Goal: Navigation & Orientation: Find specific page/section

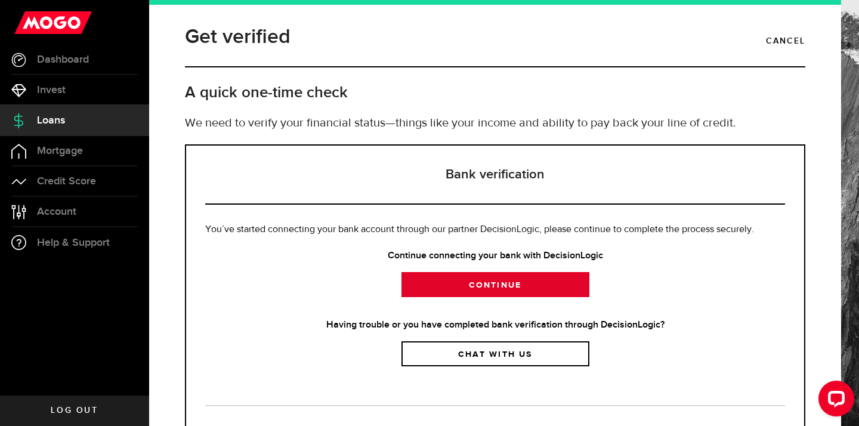
click at [452, 294] on link "Continue" at bounding box center [496, 284] width 188 height 25
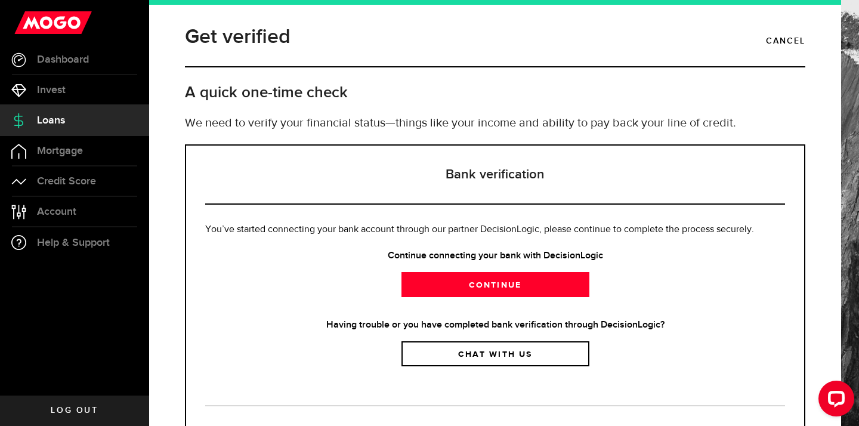
click at [69, 124] on link "Loans" at bounding box center [74, 121] width 149 height 30
click at [67, 84] on link "Invest" at bounding box center [74, 90] width 149 height 30
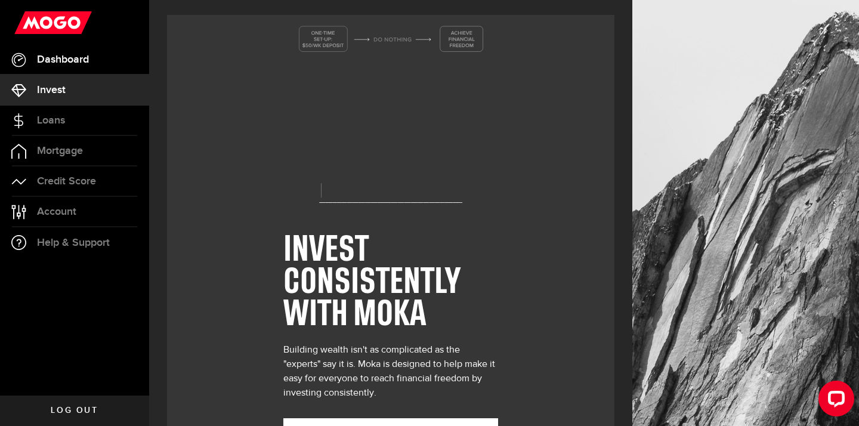
click at [69, 58] on span "Dashboard" at bounding box center [63, 59] width 52 height 11
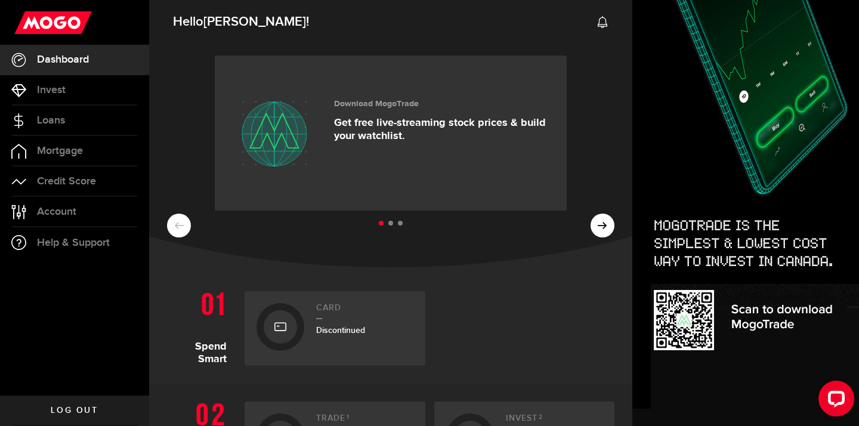
click at [605, 226] on ul at bounding box center [391, 224] width 448 height 16
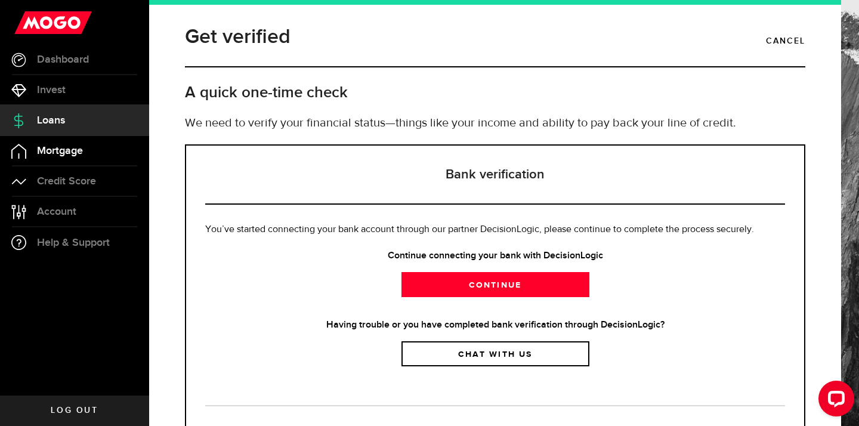
click at [71, 146] on span "Mortgage" at bounding box center [60, 151] width 46 height 11
select select "3knYdhfXw4iYoq2m0WGQES"
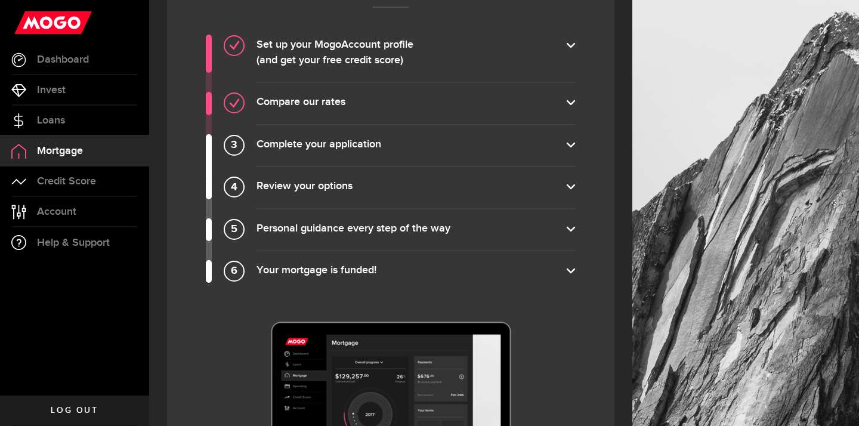
scroll to position [935, 0]
click at [305, 151] on label "Complete your application" at bounding box center [416, 146] width 319 height 17
click at [0, 0] on input "Complete your application" at bounding box center [0, 0] width 0 height 0
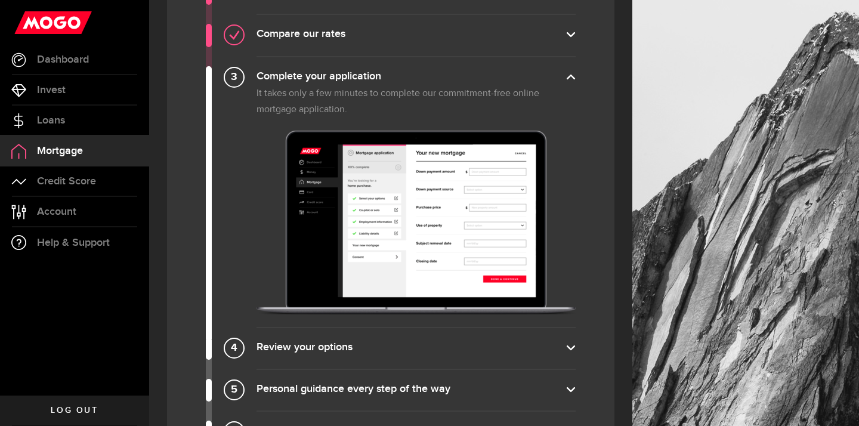
scroll to position [1061, 0]
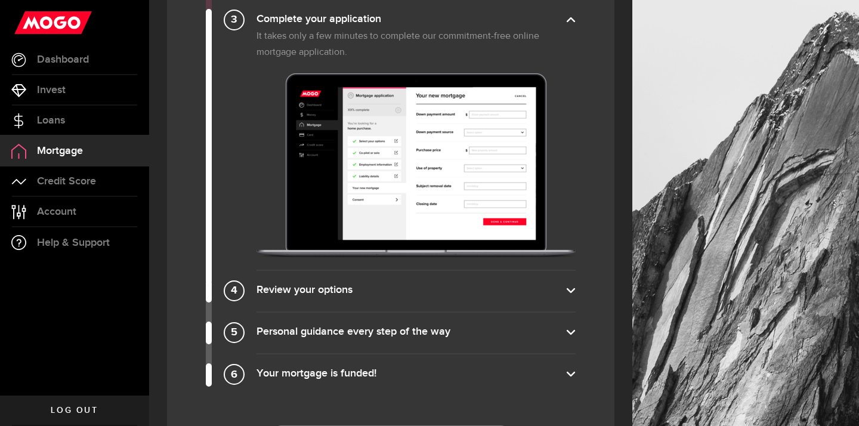
click at [312, 288] on label "Review your options" at bounding box center [416, 291] width 319 height 17
click at [0, 0] on input "Review your options" at bounding box center [0, 0] width 0 height 0
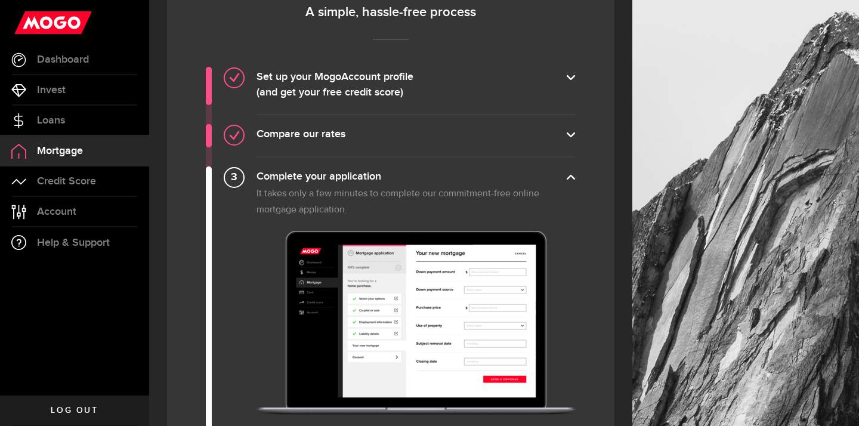
scroll to position [890, 0]
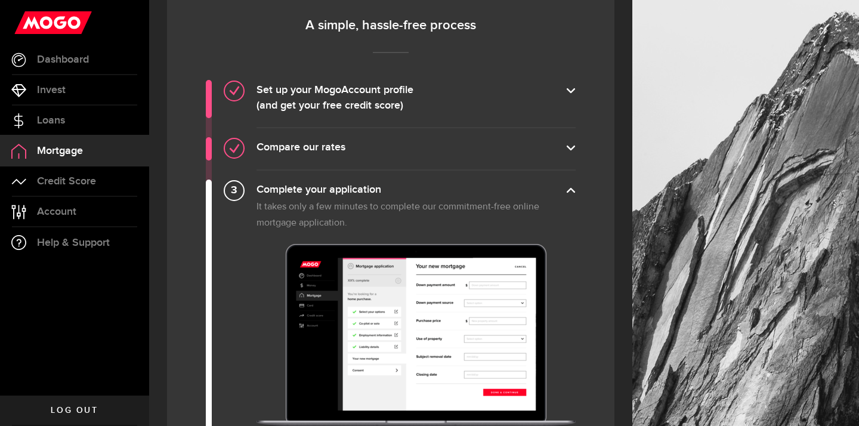
click at [303, 140] on li "Compare our rates Unlike many banks, our displayed rates are our actual rates—a…" at bounding box center [416, 148] width 319 height 42
click at [304, 147] on label "Compare our rates" at bounding box center [416, 148] width 319 height 17
click at [0, 0] on input "Compare our rates" at bounding box center [0, 0] width 0 height 0
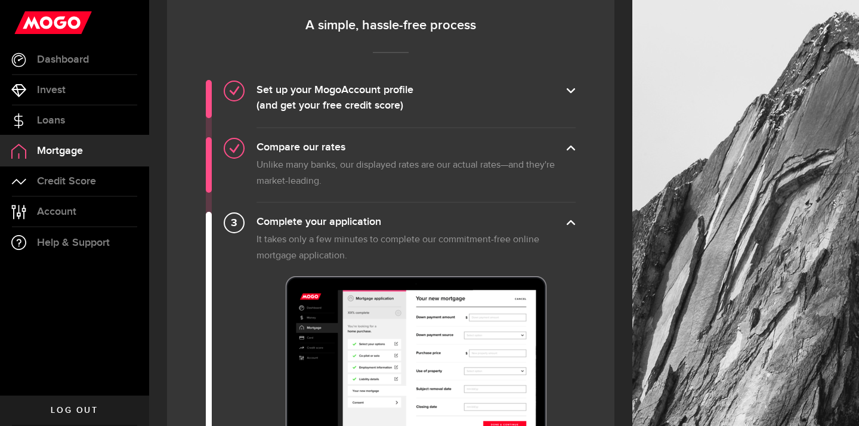
click at [304, 147] on label "Compare our rates" at bounding box center [416, 148] width 319 height 17
click at [0, 0] on input "Compare our rates" at bounding box center [0, 0] width 0 height 0
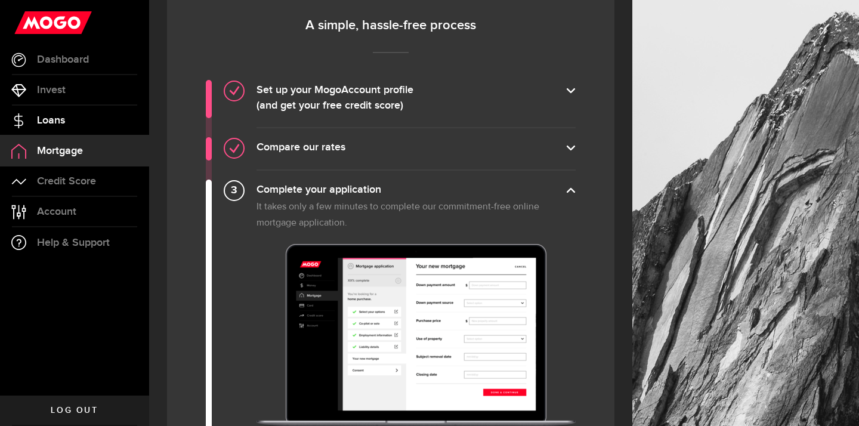
click at [61, 119] on span "Loans" at bounding box center [51, 120] width 28 height 11
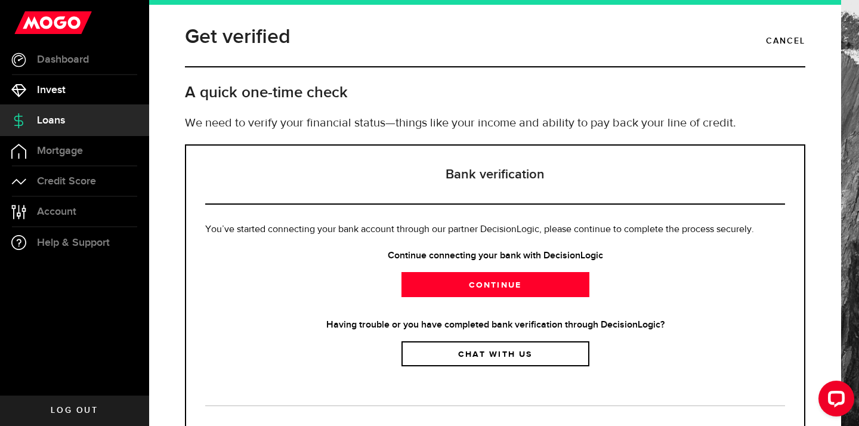
click at [41, 79] on link "Invest" at bounding box center [74, 90] width 149 height 30
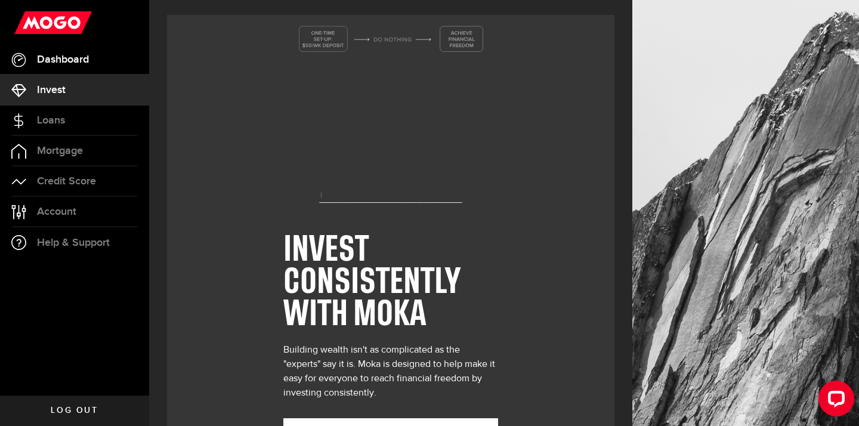
click at [51, 65] on span "Dashboard" at bounding box center [63, 59] width 52 height 11
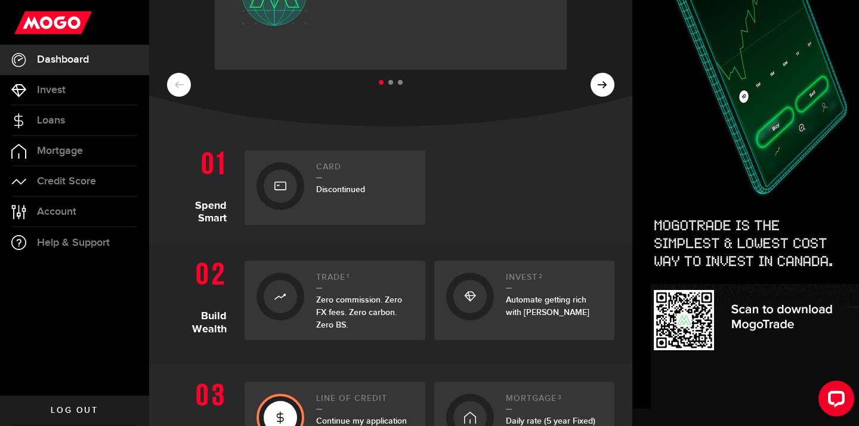
scroll to position [169, 0]
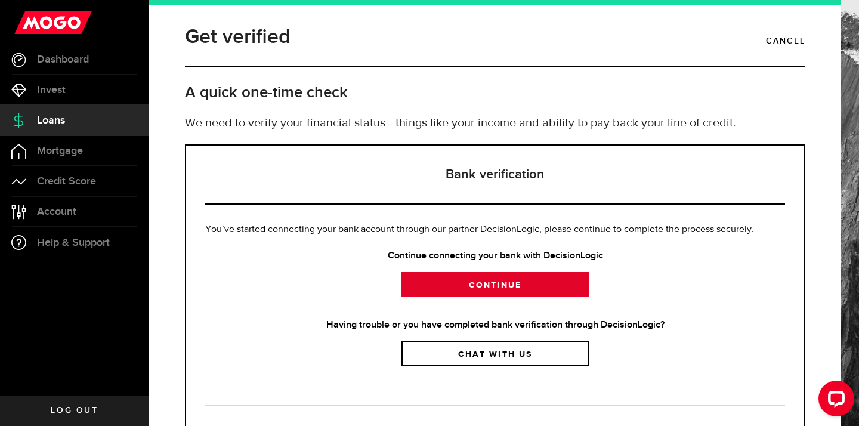
click at [443, 292] on link "Continue" at bounding box center [496, 284] width 188 height 25
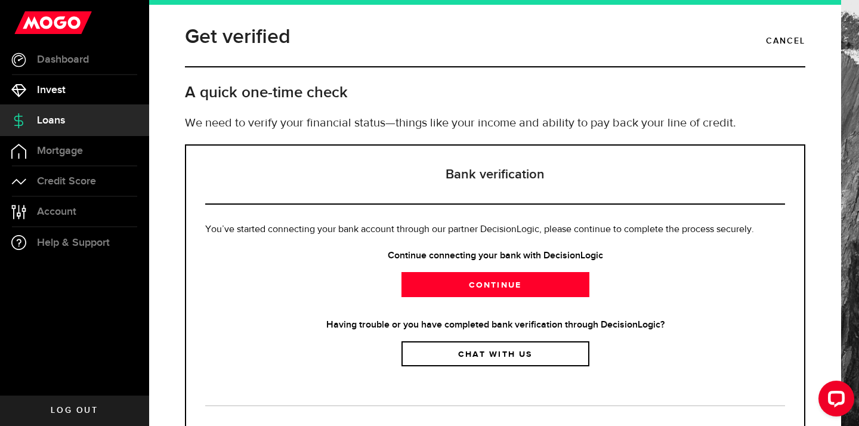
click at [63, 90] on span "Invest" at bounding box center [51, 90] width 29 height 11
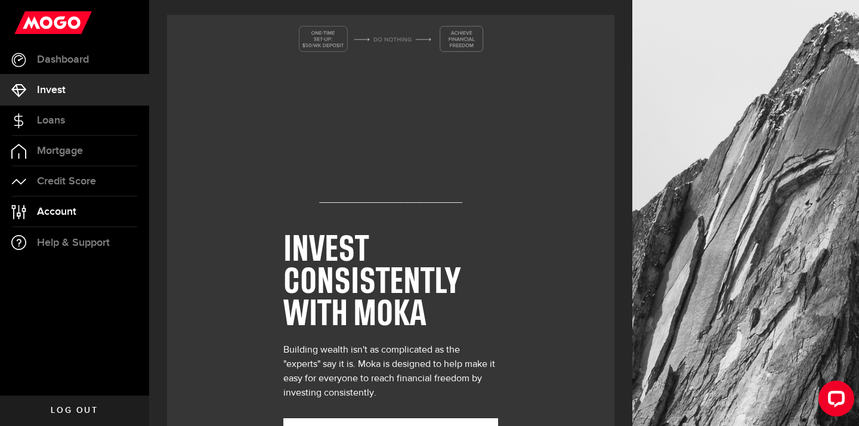
click at [71, 197] on link "Account Compte" at bounding box center [74, 212] width 149 height 30
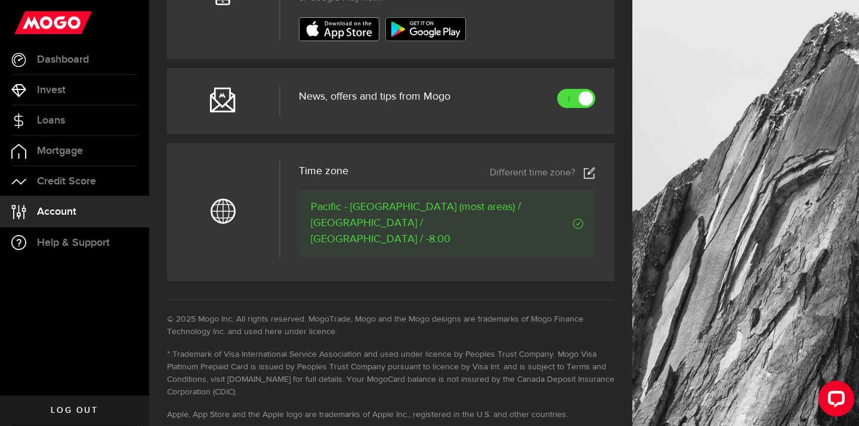
scroll to position [614, 0]
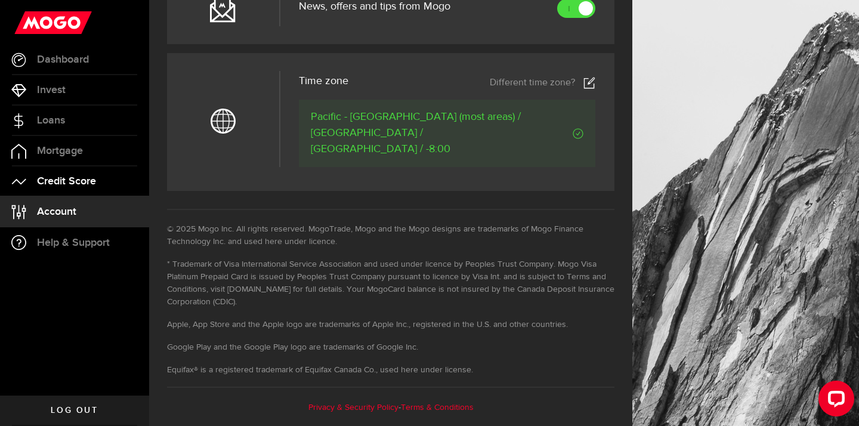
click at [79, 176] on span "Credit Score" at bounding box center [66, 181] width 59 height 11
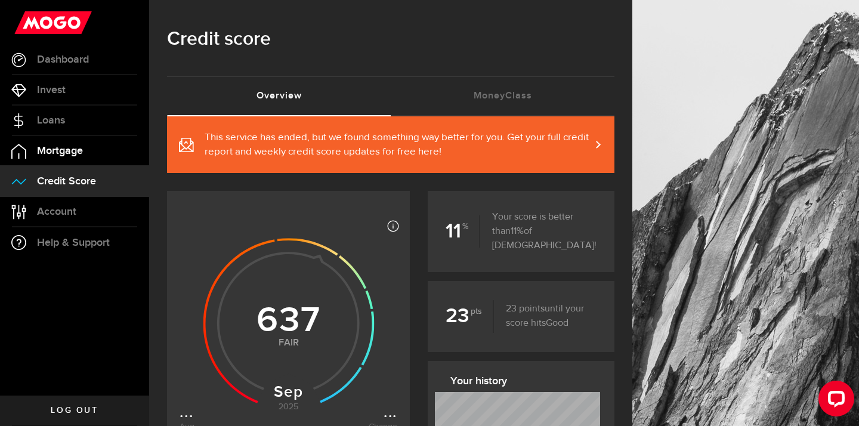
click at [79, 158] on link "Mortgage" at bounding box center [74, 151] width 149 height 30
select select "3knYdhfXw4iYoq2m0WGQES"
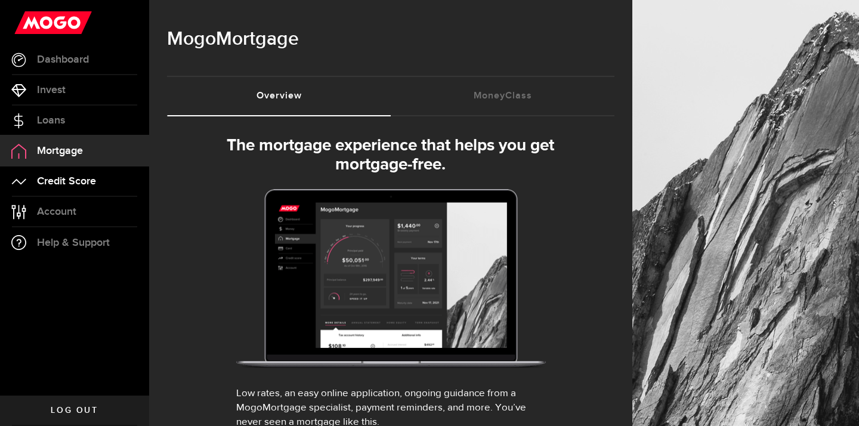
click at [82, 185] on span "Credit Score" at bounding box center [66, 181] width 59 height 11
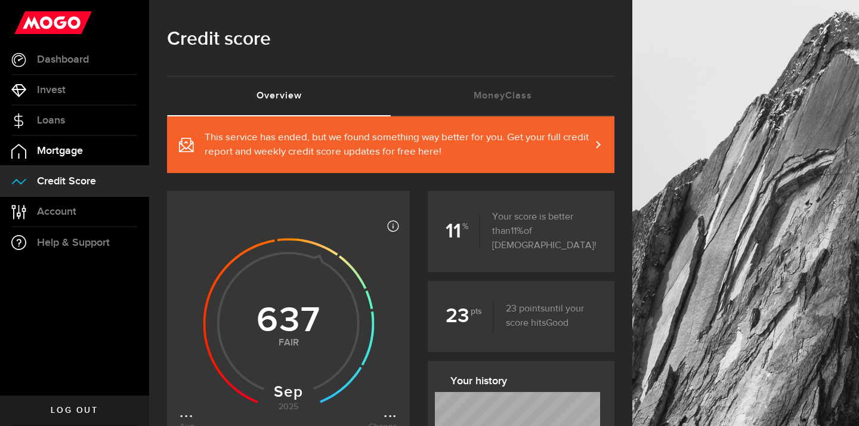
click at [72, 152] on span "Mortgage" at bounding box center [60, 151] width 46 height 11
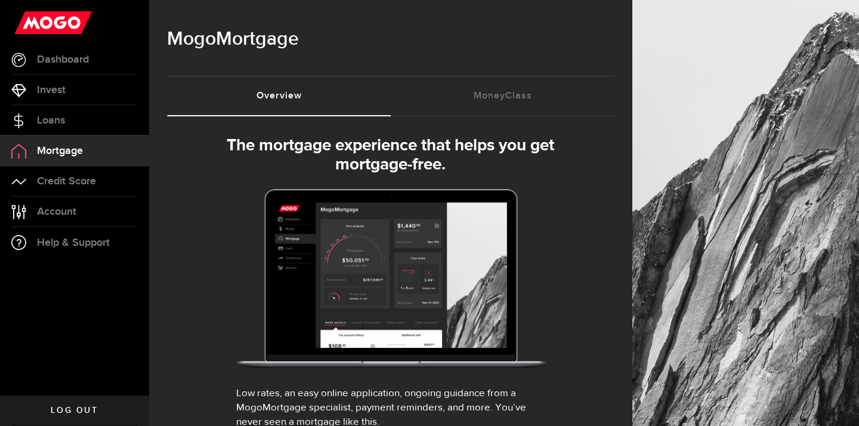
select select "3knYdhfXw4iYoq2m0WGQES"
click at [69, 117] on link "Loans" at bounding box center [74, 121] width 149 height 30
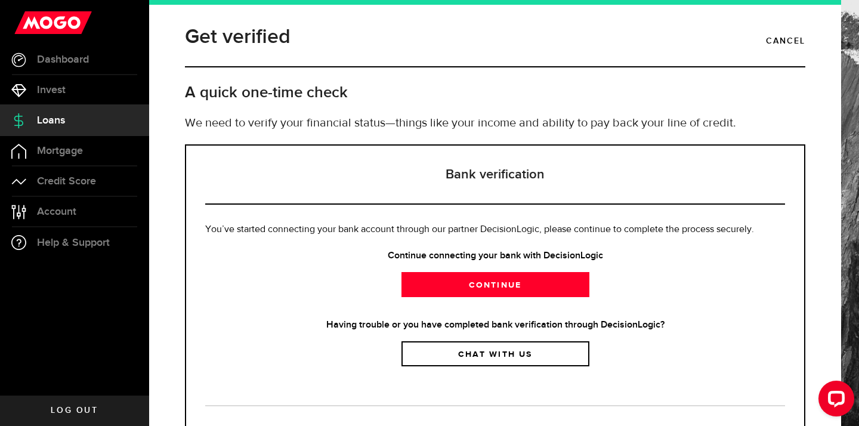
scroll to position [64, 0]
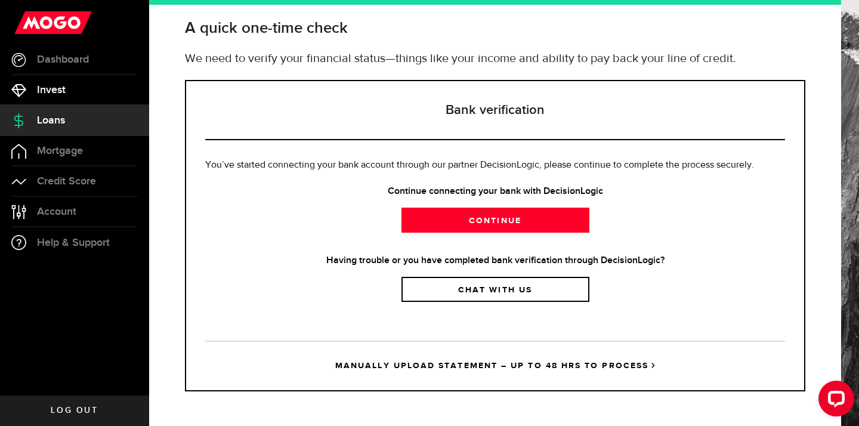
click at [51, 98] on link "Invest" at bounding box center [74, 90] width 149 height 30
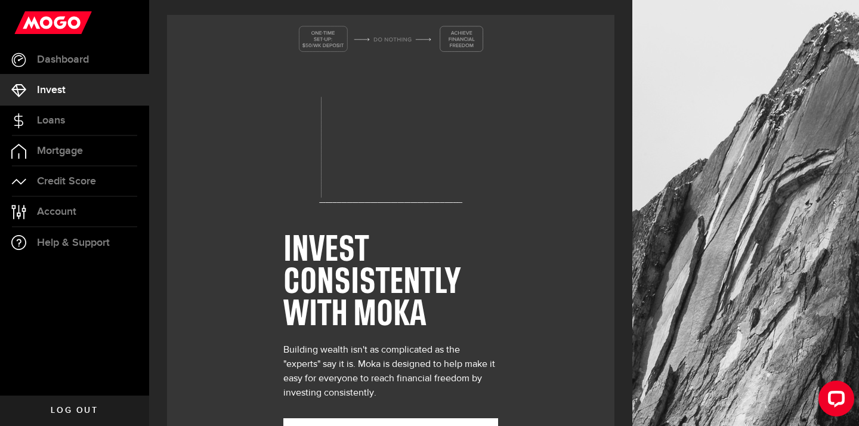
scroll to position [53, 0]
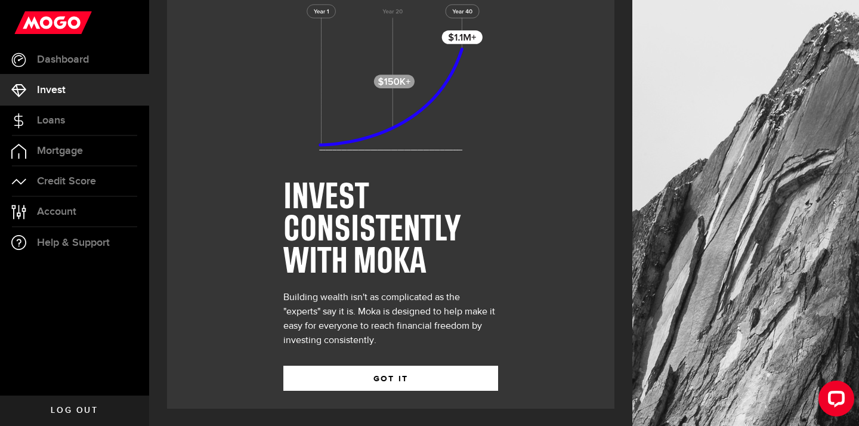
click at [375, 392] on div "INVEST CONSISTENTLY WITH MOKA Building wealth isn't as complicated as the "expe…" at bounding box center [390, 185] width 215 height 446
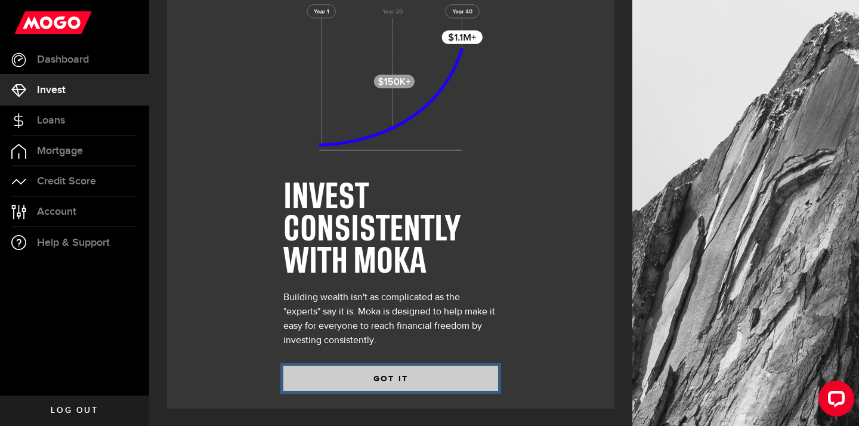
click at [380, 379] on button "GOT IT" at bounding box center [390, 378] width 215 height 25
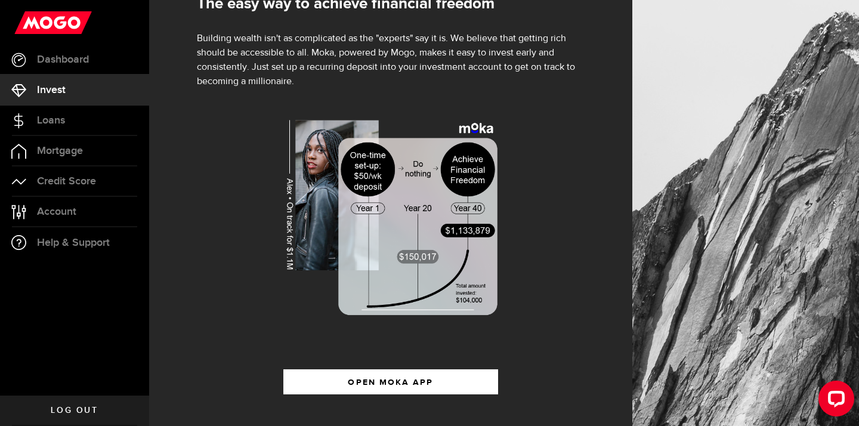
scroll to position [203, 0]
